Goal: Information Seeking & Learning: Find specific fact

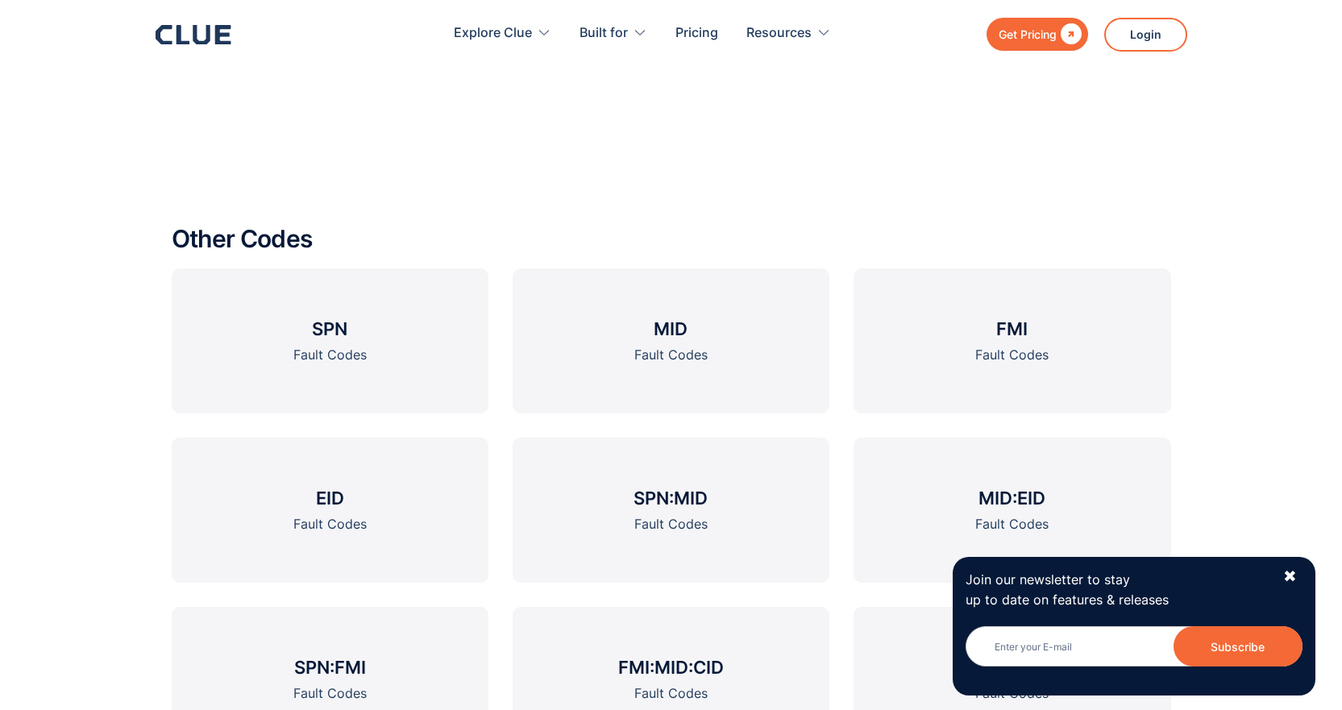
scroll to position [1773, 0]
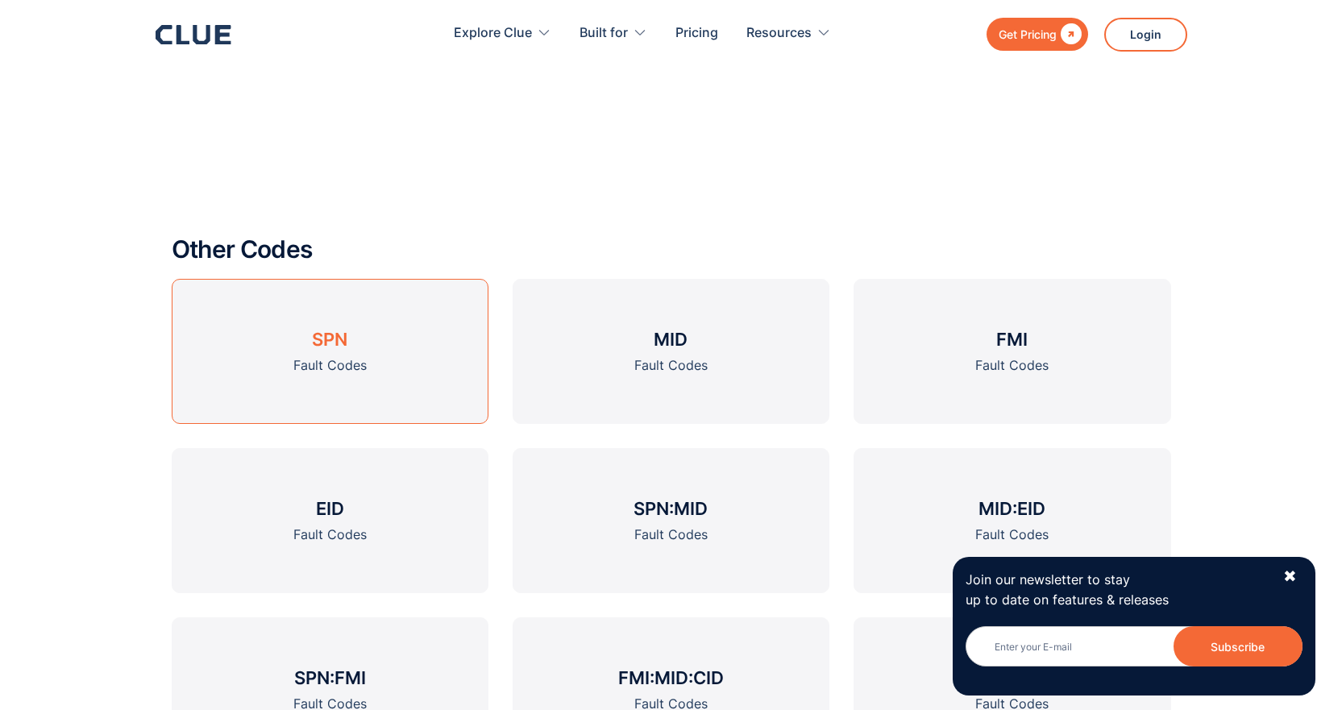
click at [322, 351] on h3 "SPN" at bounding box center [329, 339] width 35 height 24
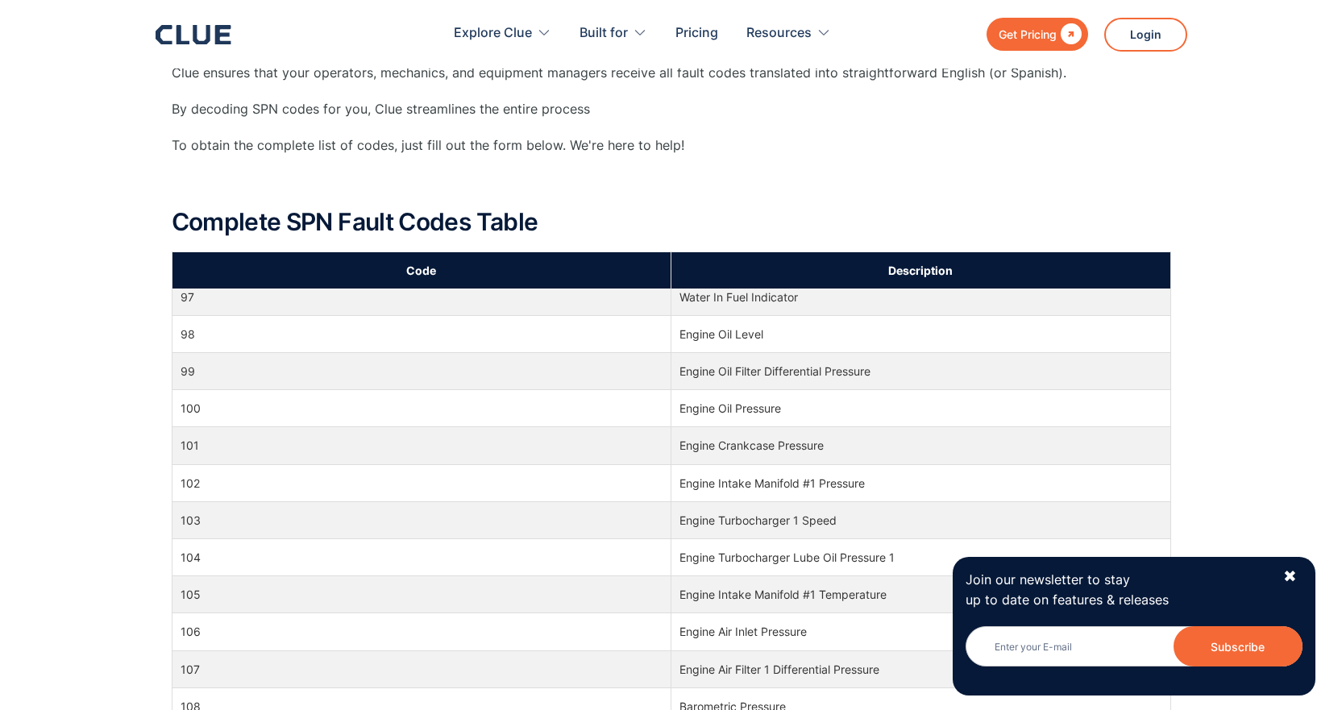
scroll to position [2015, 0]
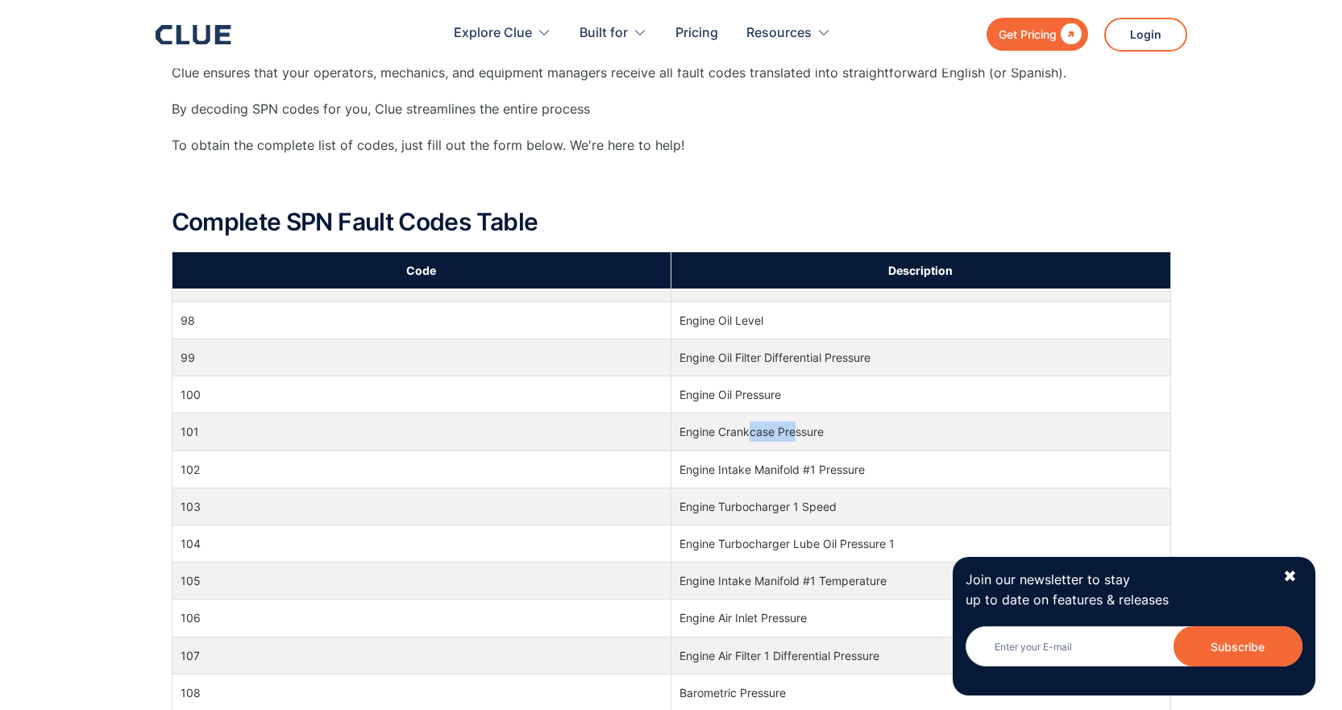
drag, startPoint x: 795, startPoint y: 438, endPoint x: 745, endPoint y: 442, distance: 50.1
click at [745, 442] on td "Engine Crankcase Pressure" at bounding box center [921, 431] width 500 height 37
click at [739, 442] on td "Engine Crankcase Pressure" at bounding box center [921, 431] width 500 height 37
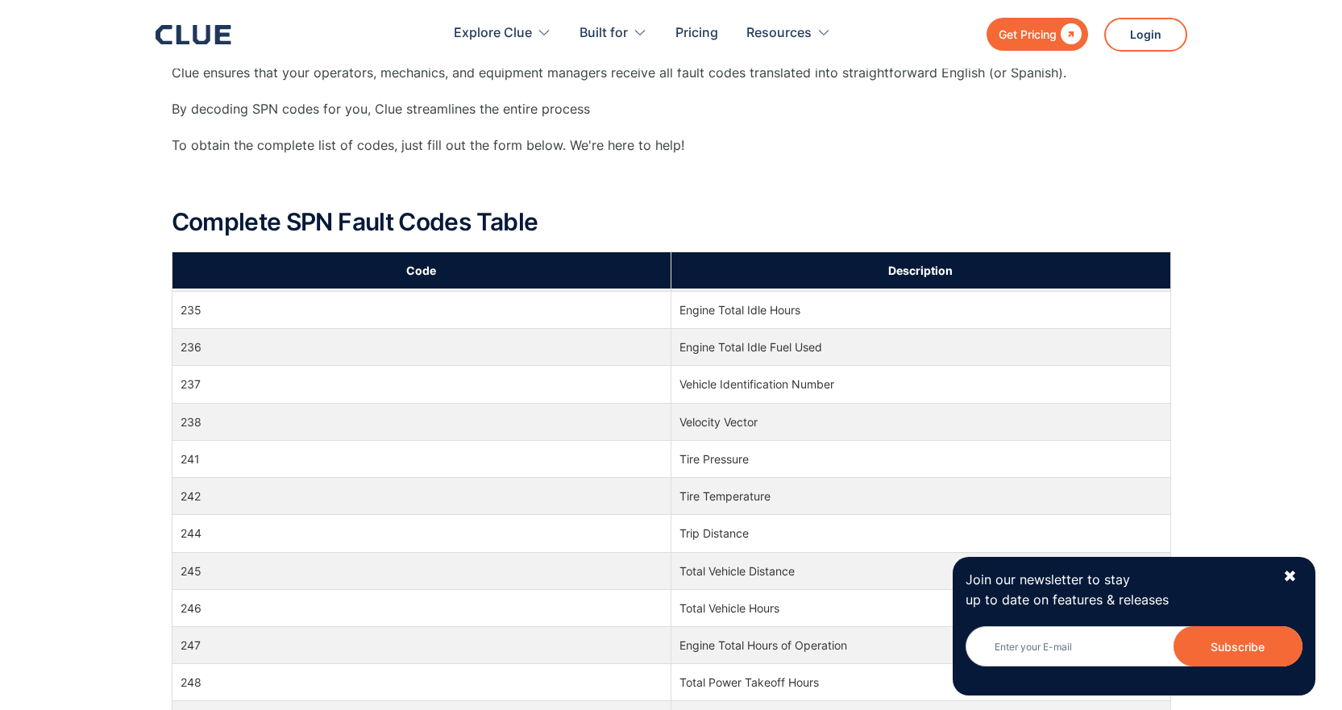
scroll to position [5642, 0]
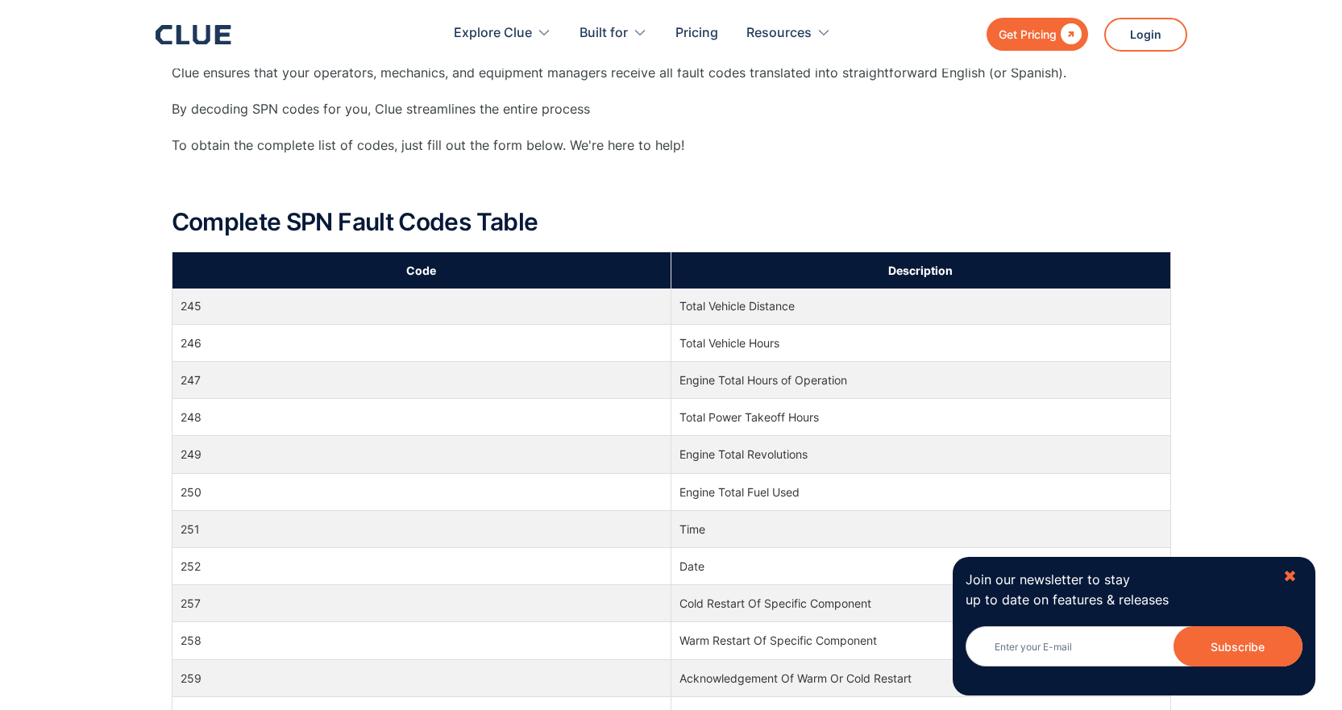
click at [1292, 575] on div "✖" at bounding box center [1290, 577] width 14 height 20
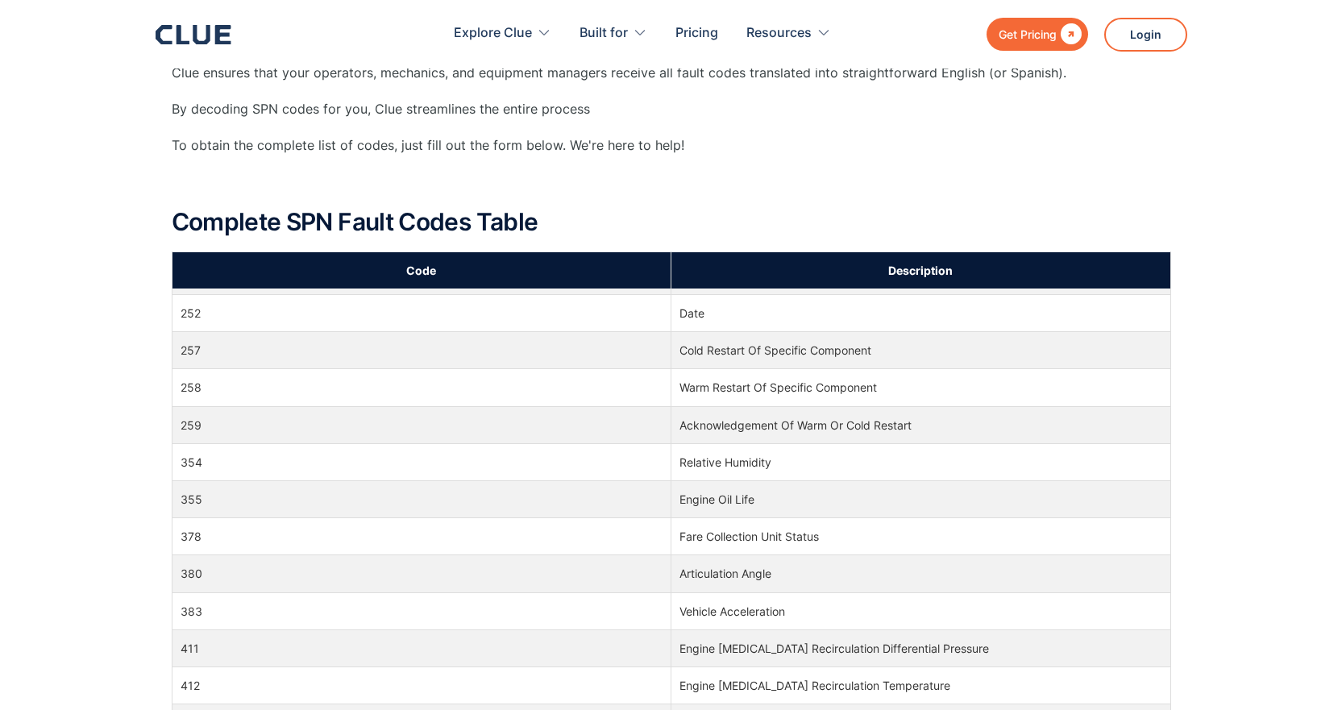
scroll to position [5803, 0]
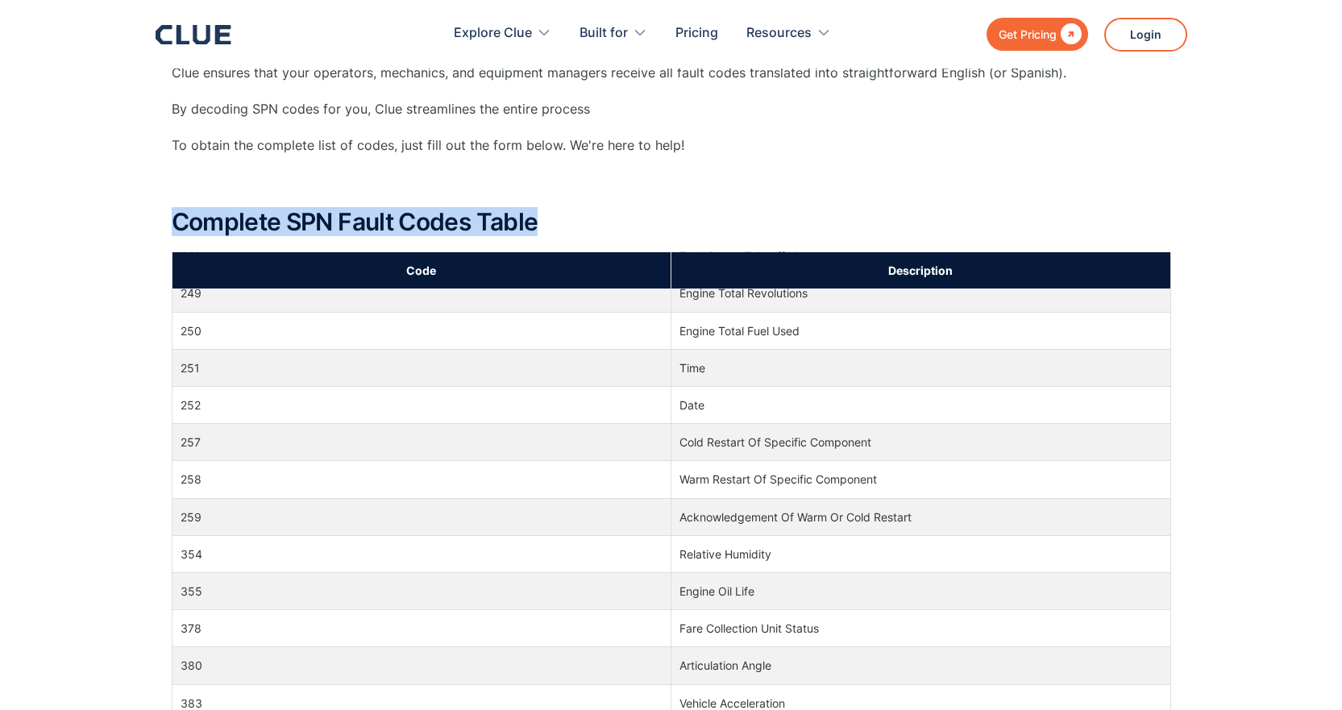
drag, startPoint x: 171, startPoint y: 218, endPoint x: 546, endPoint y: 230, distance: 374.9
click at [546, 230] on h2 "Complete SPN Fault Codes Table" at bounding box center [671, 222] width 999 height 27
copy h2 "Complete SPN Fault Codes Table"
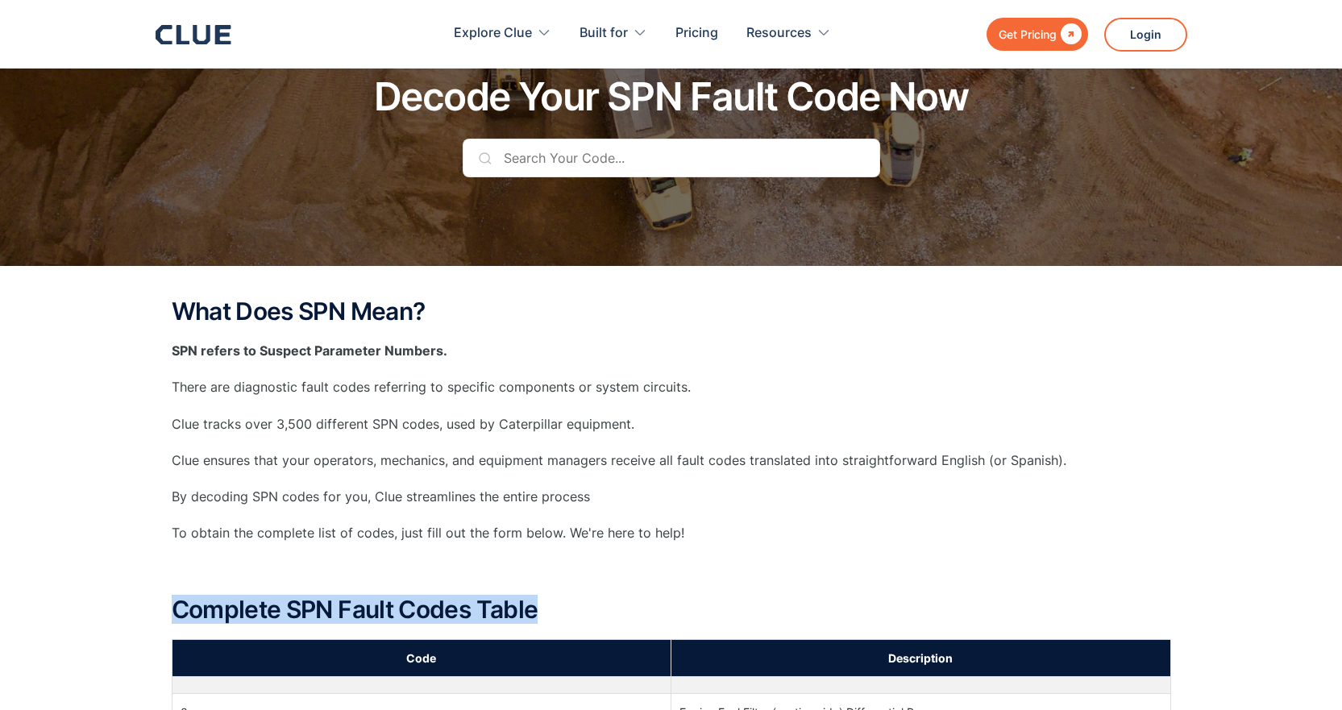
scroll to position [81, 0]
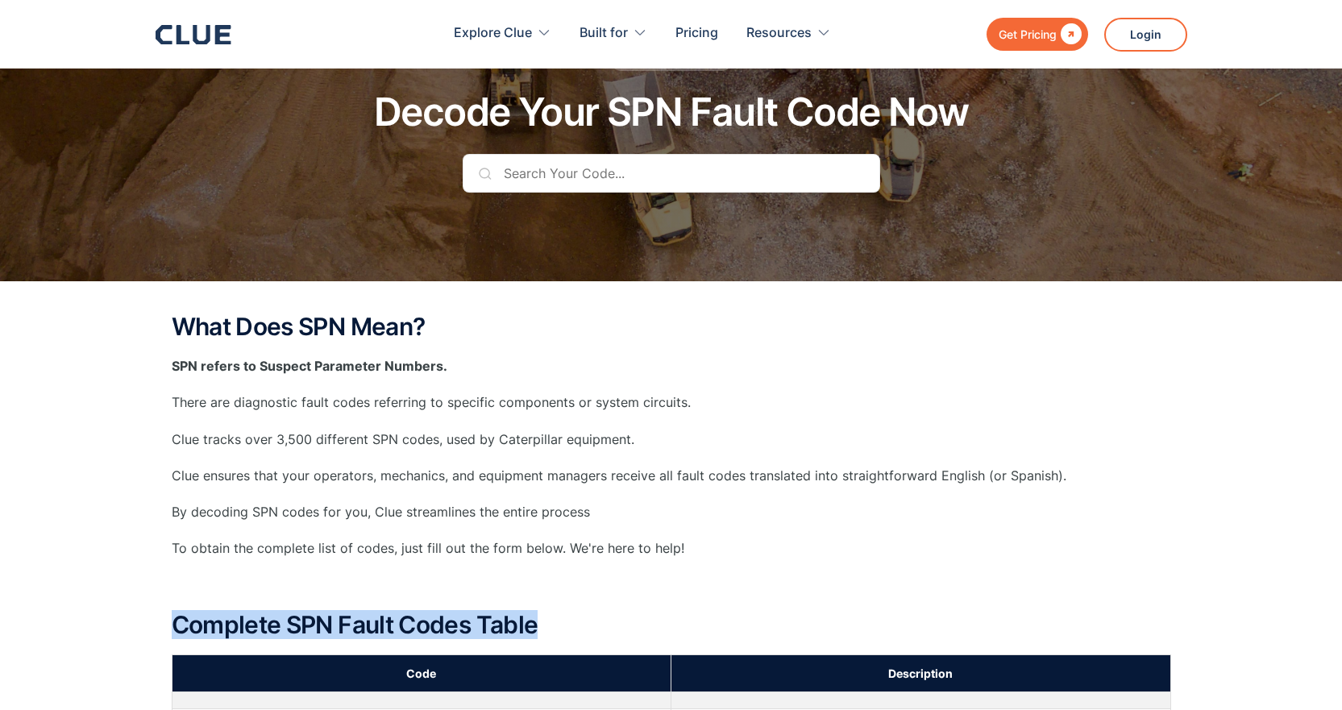
click at [179, 600] on div "What Does SPN Mean? SPN refers to Suspect Parameter Numbers. There are diagnost…" at bounding box center [671, 484] width 999 height 340
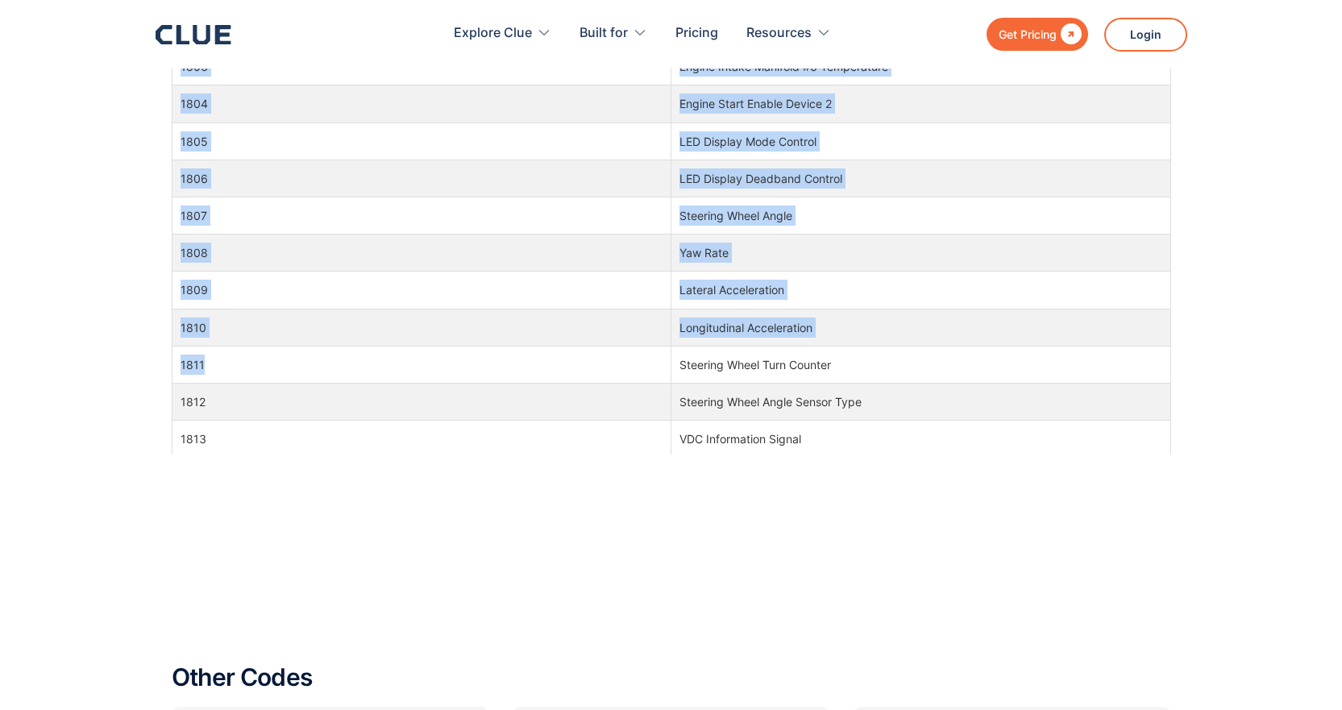
scroll to position [54401, 0]
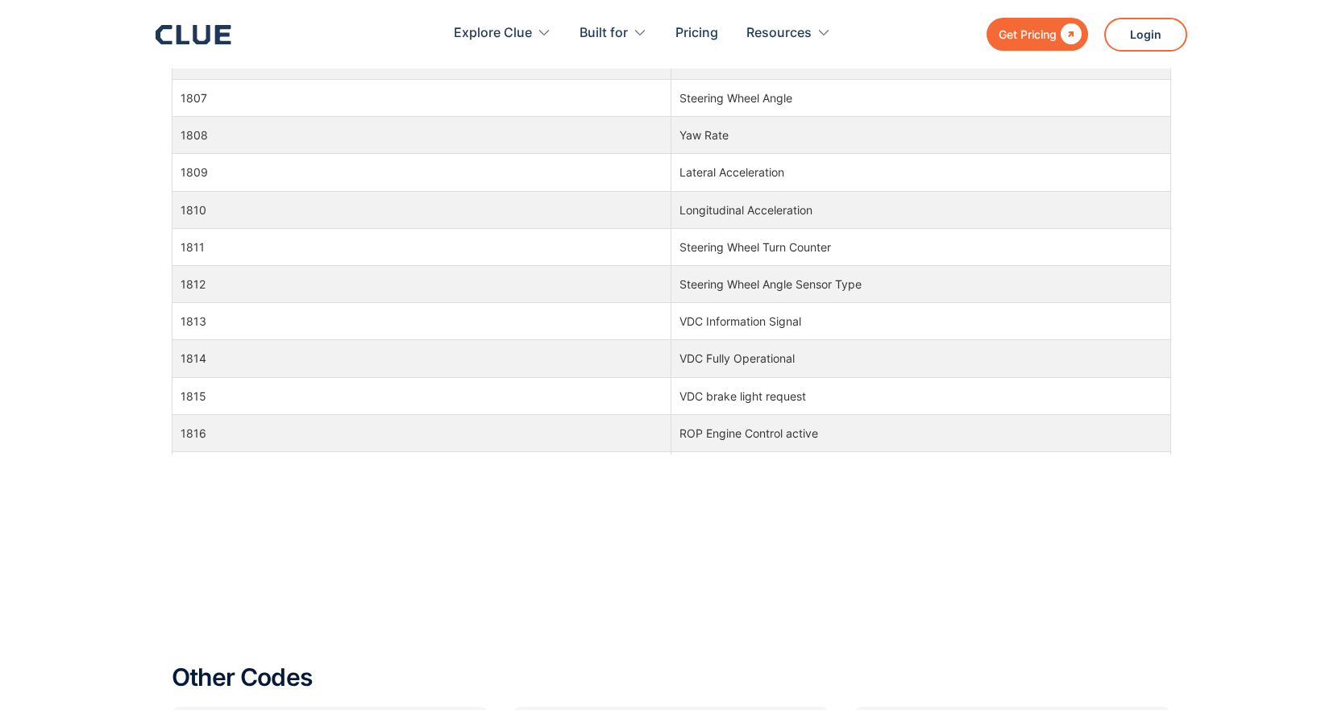
drag, startPoint x: 662, startPoint y: 227, endPoint x: 600, endPoint y: 326, distance: 117.0
click at [600, 326] on td "1813" at bounding box center [422, 321] width 500 height 37
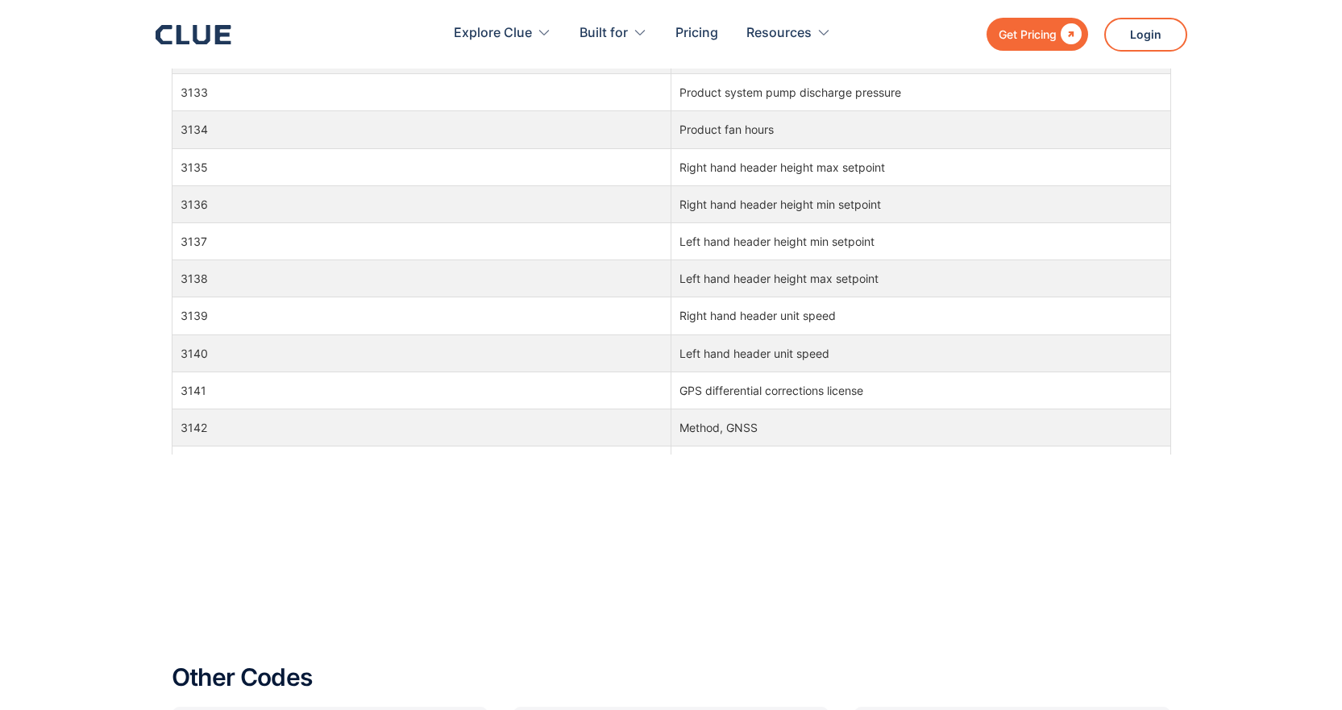
scroll to position [104901, 0]
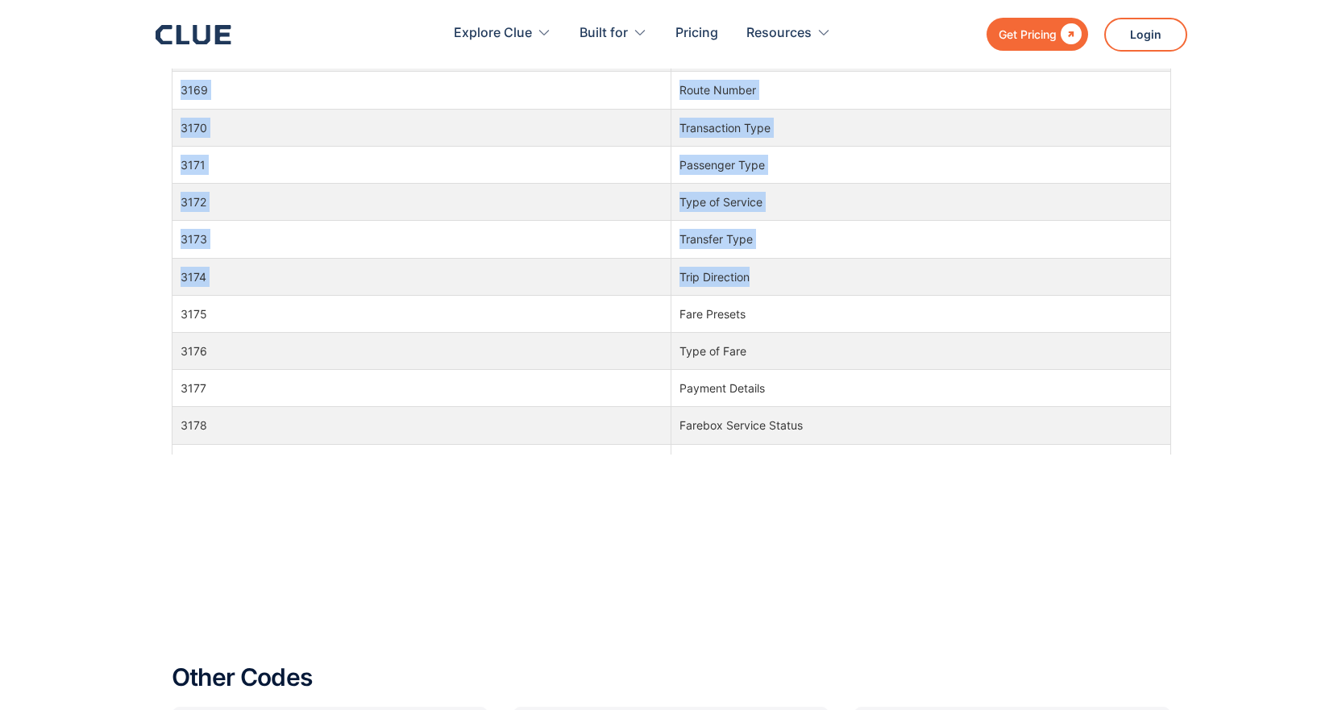
drag, startPoint x: 1172, startPoint y: 161, endPoint x: 1167, endPoint y: 222, distance: 61.4
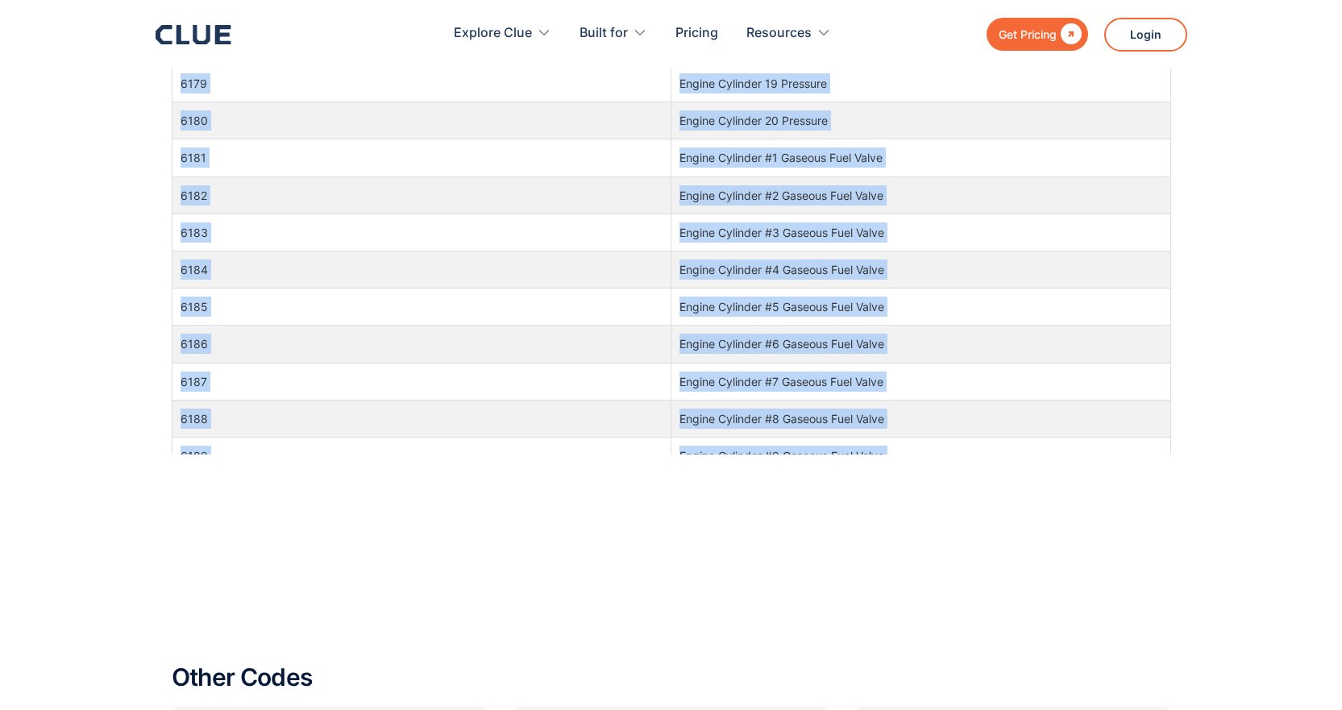
scroll to position [137716, 0]
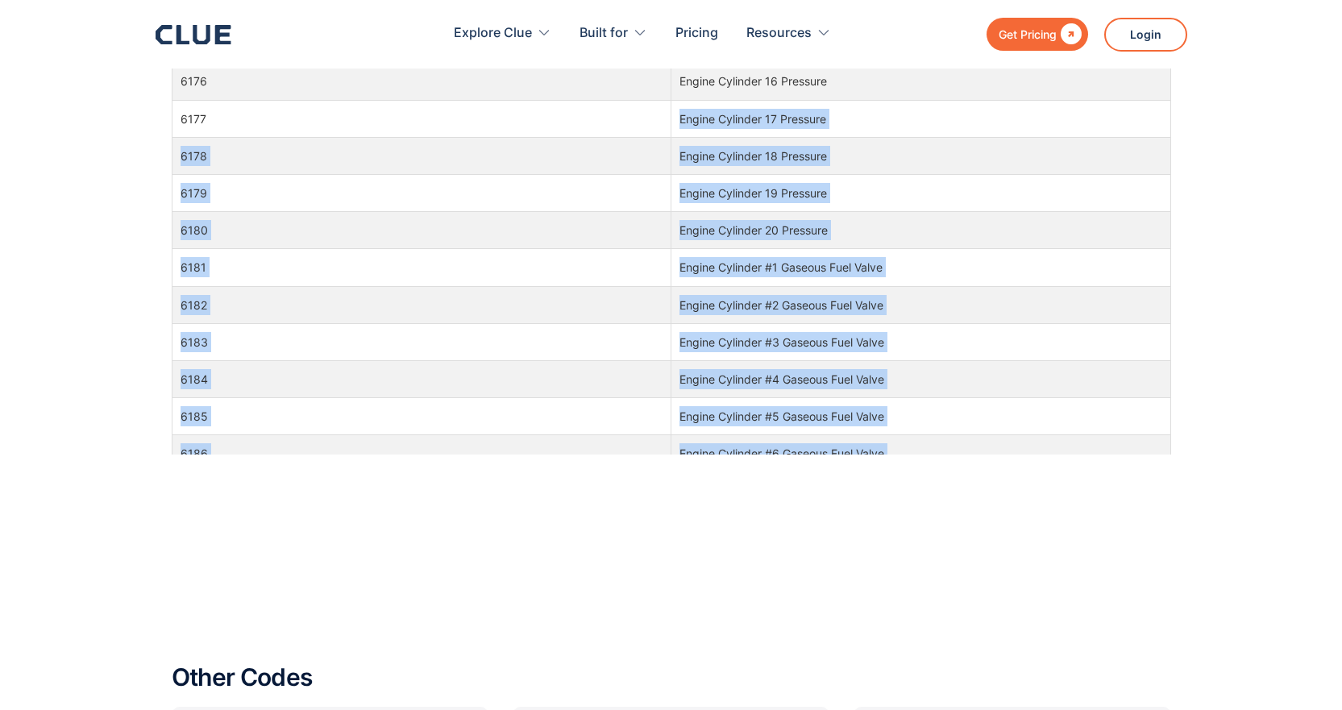
drag, startPoint x: 1022, startPoint y: 436, endPoint x: 314, endPoint y: 135, distance: 769.9
drag, startPoint x: 314, startPoint y: 135, endPoint x: 250, endPoint y: 189, distance: 83.0
click at [250, 189] on td "6179" at bounding box center [422, 193] width 500 height 37
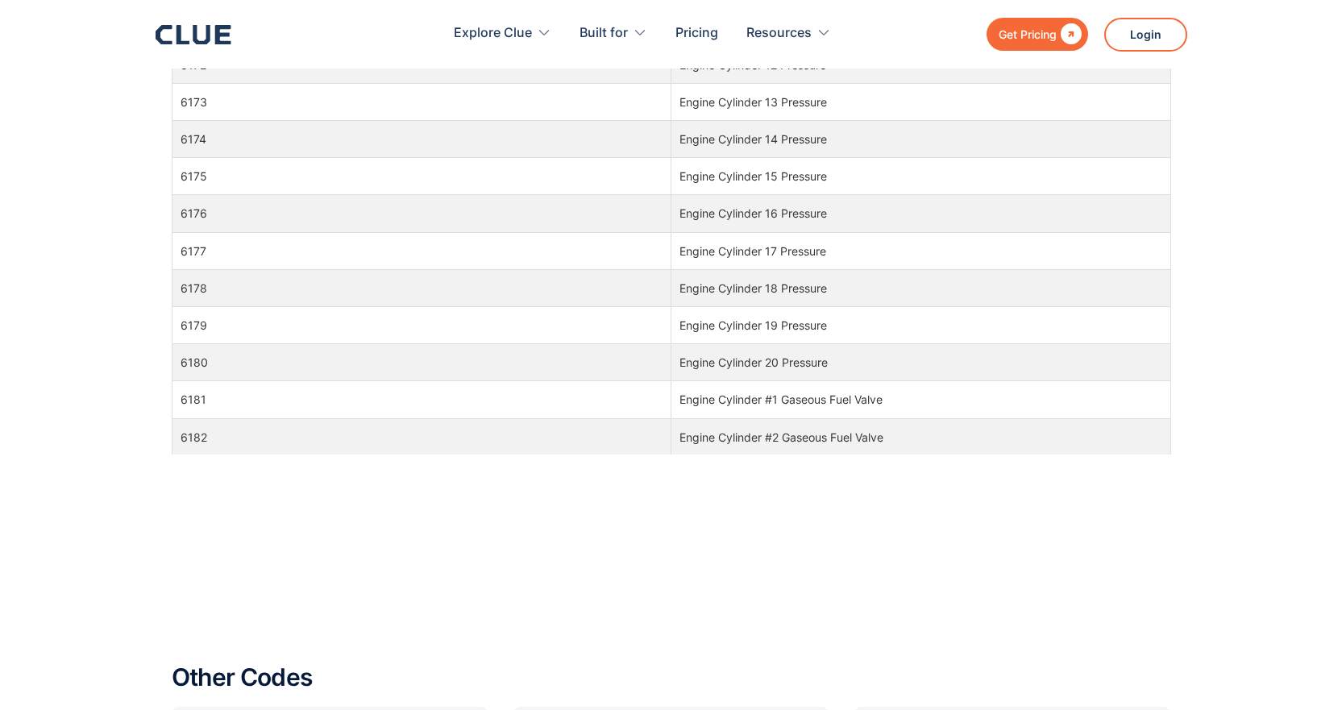
scroll to position [137555, 0]
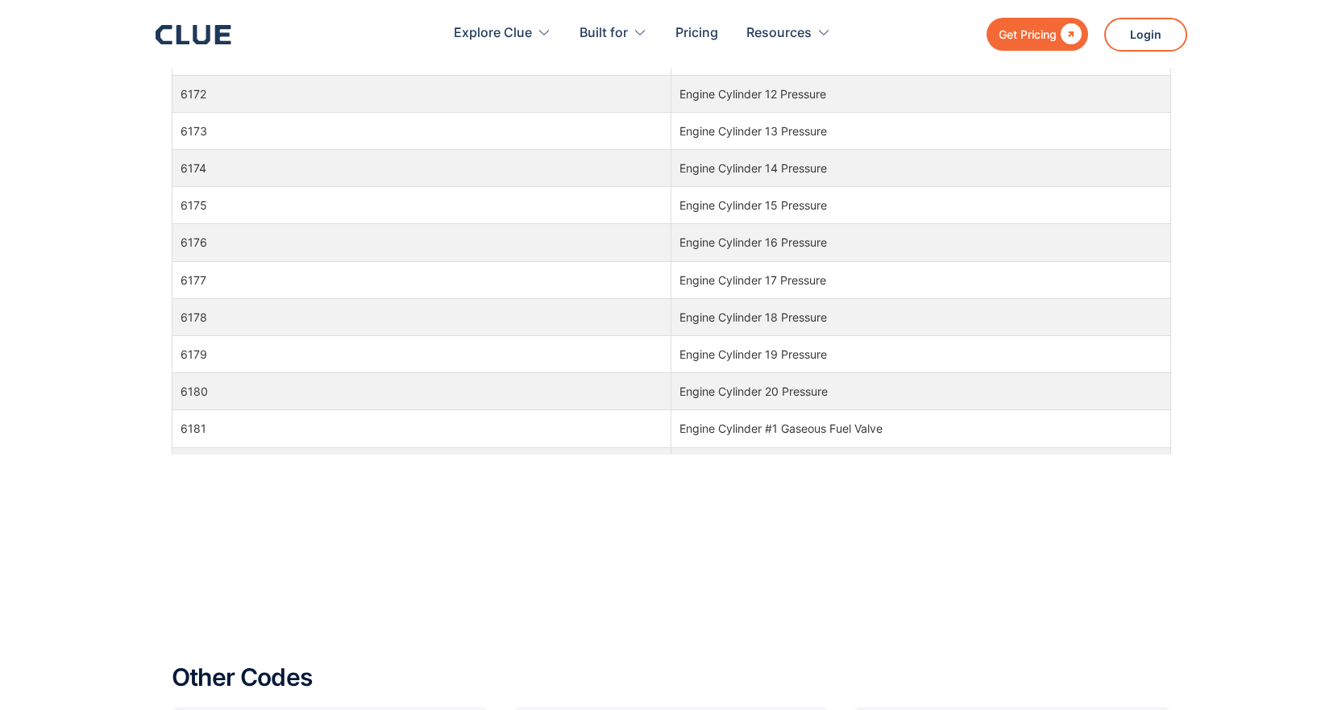
click at [463, 544] on div at bounding box center [671, 503] width 999 height 97
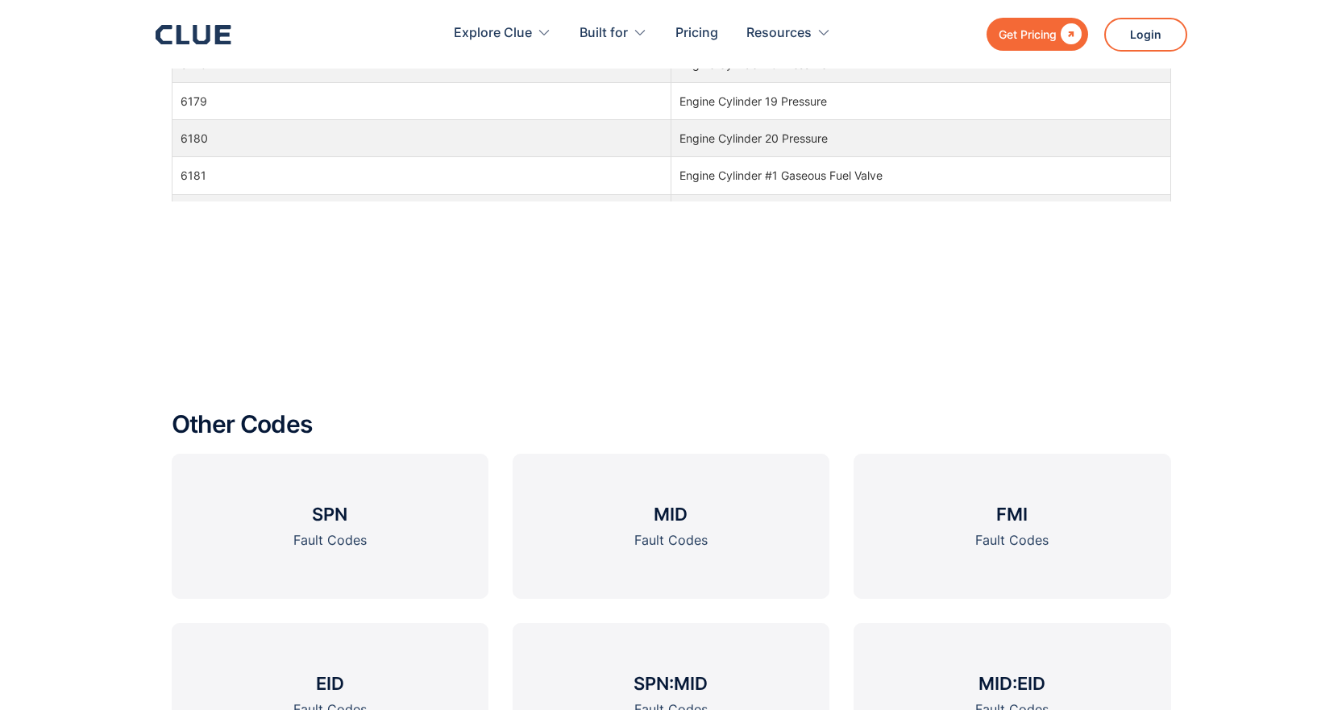
scroll to position [1829, 0]
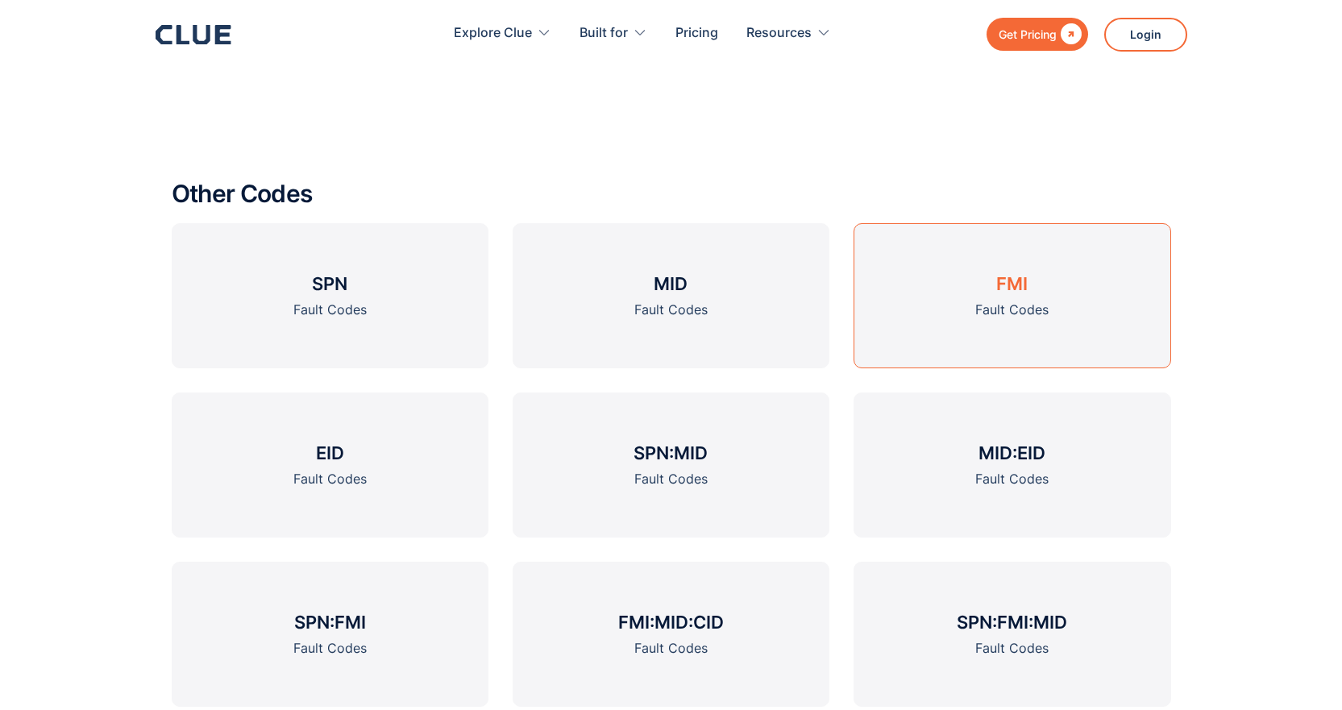
click at [985, 314] on div "Fault Codes" at bounding box center [1011, 310] width 73 height 20
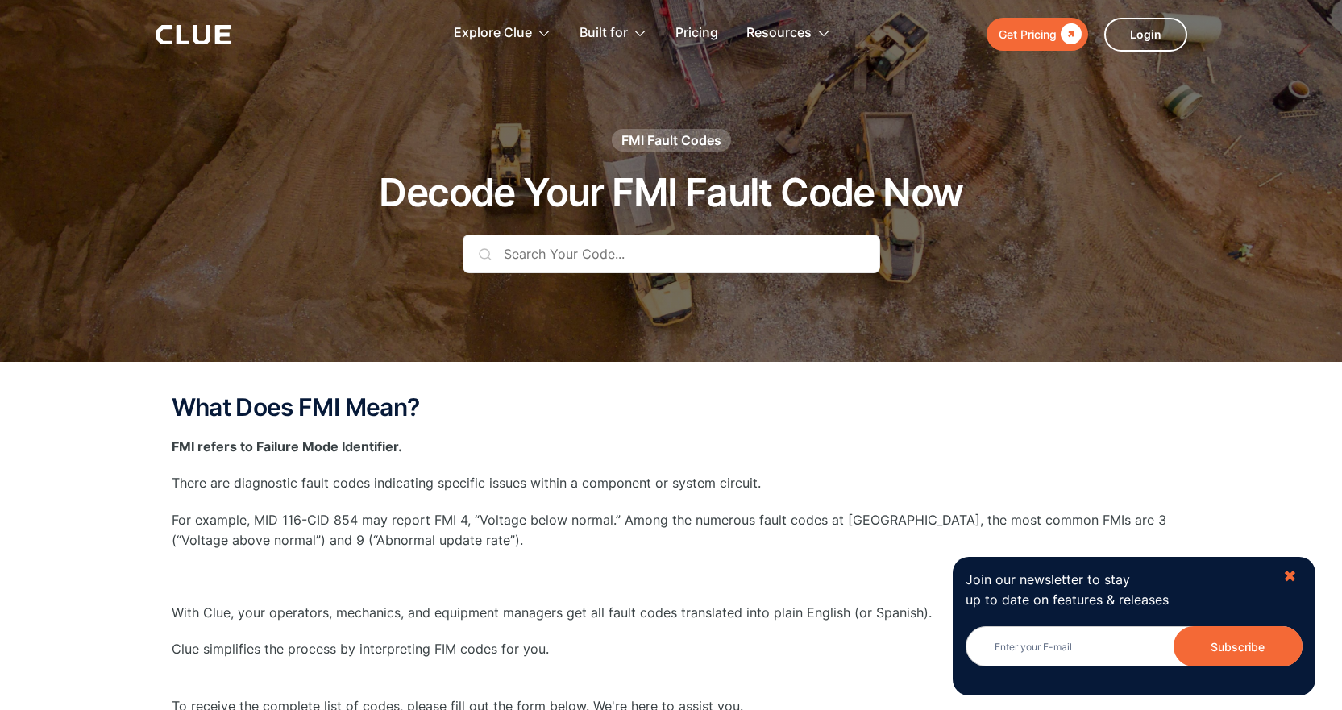
click at [1286, 571] on div "✖" at bounding box center [1290, 577] width 14 height 20
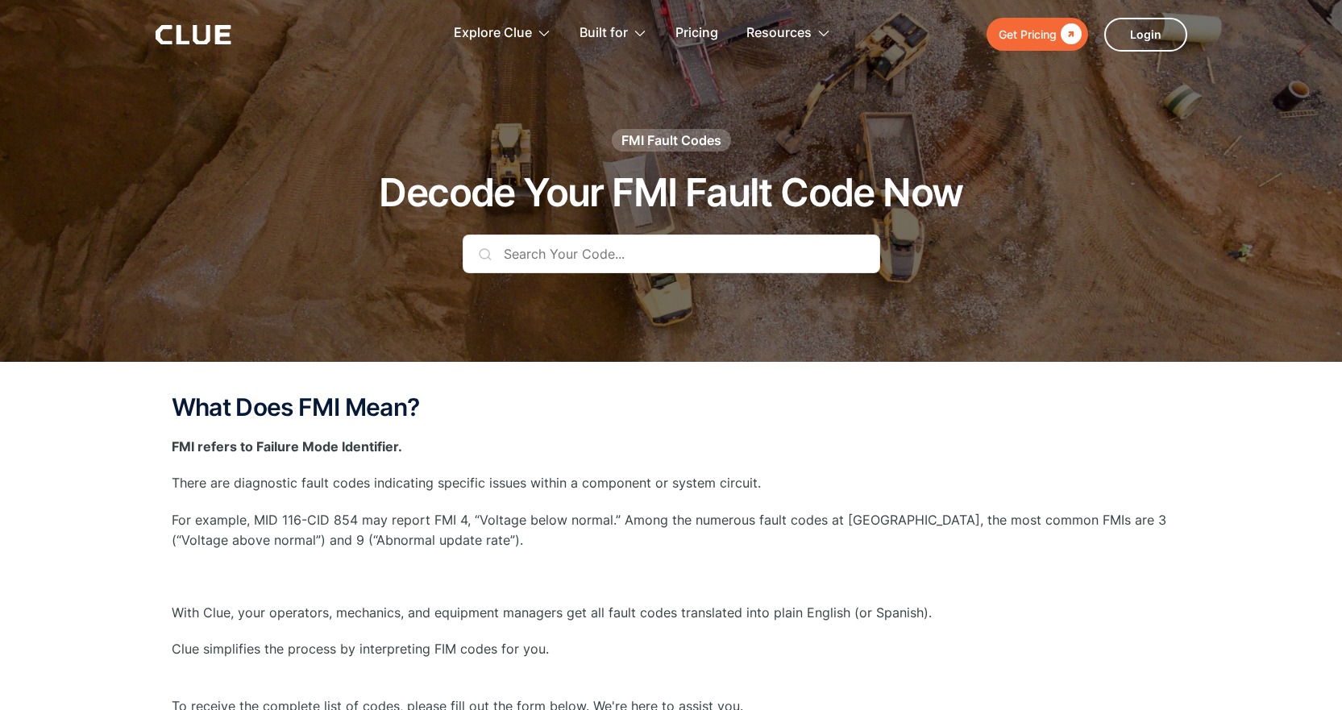
click at [1107, 496] on div "What Does FMI Mean? FMI refers to Failure Mode Identifier. There are diagnostic…" at bounding box center [671, 621] width 999 height 454
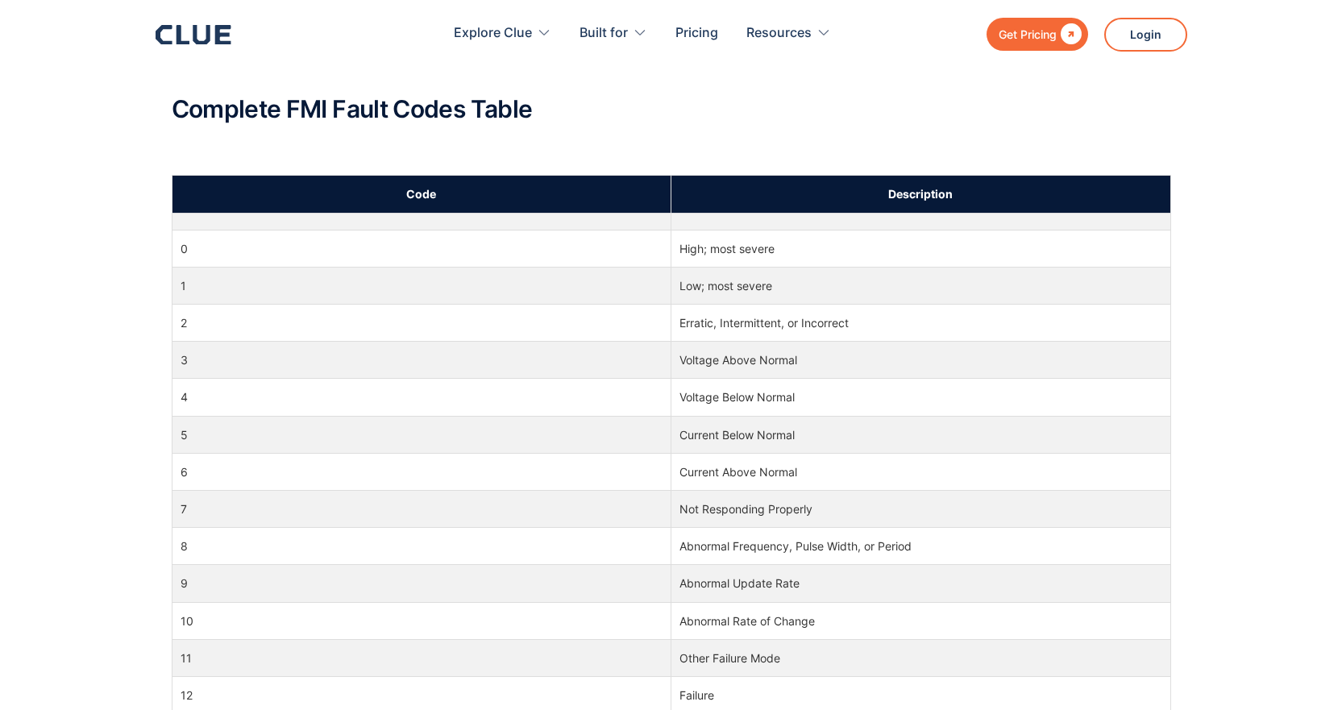
scroll to position [645, 0]
